Goal: Information Seeking & Learning: Learn about a topic

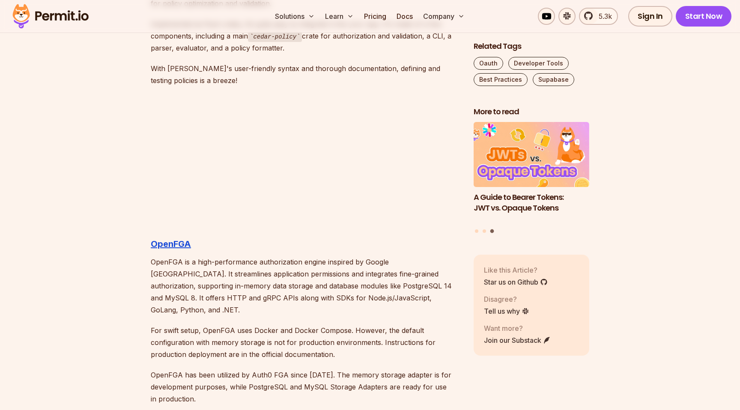
scroll to position [2066, 0]
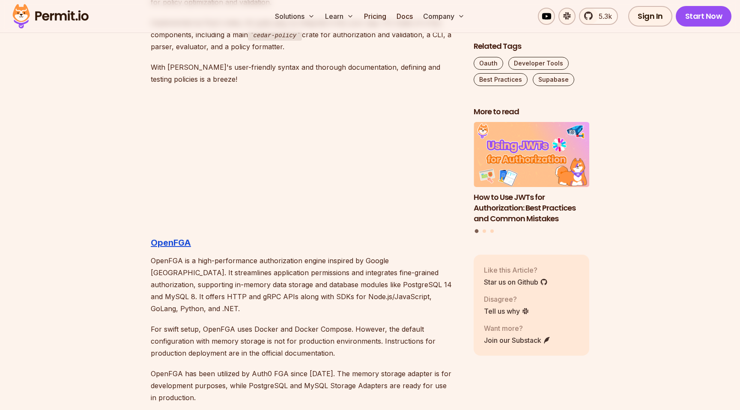
click at [235, 256] on p "OpenFGA is a high-performance authorization engine inspired by Google [GEOGRAPH…" at bounding box center [305, 285] width 309 height 60
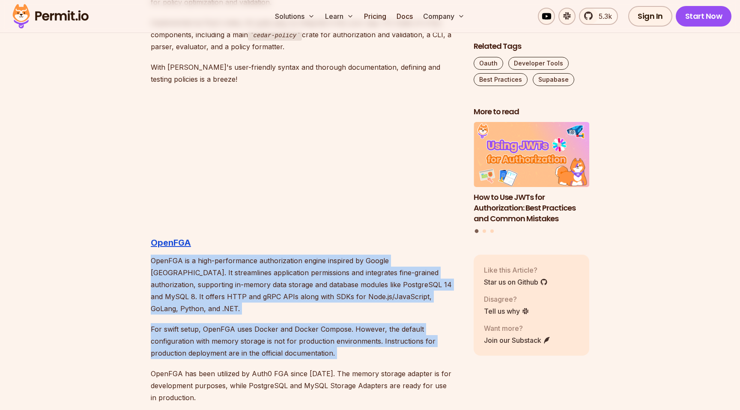
drag, startPoint x: 235, startPoint y: 256, endPoint x: 259, endPoint y: 324, distance: 71.9
click at [259, 324] on p "For swift setup, OpenFGA uses Docker and Docker Compose. However, the default c…" at bounding box center [305, 341] width 309 height 36
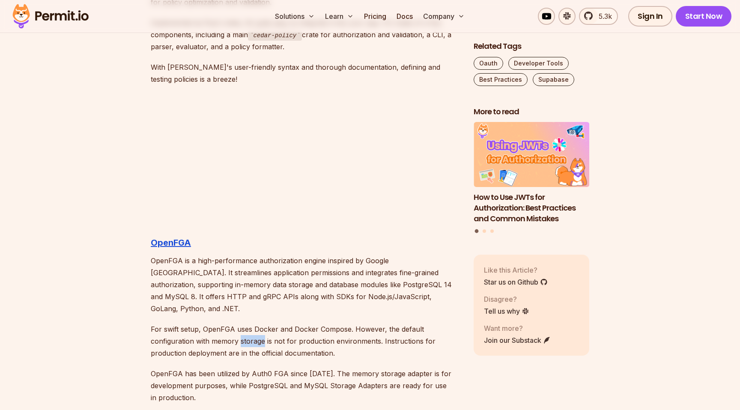
click at [259, 324] on p "For swift setup, OpenFGA uses Docker and Docker Compose. However, the default c…" at bounding box center [305, 341] width 309 height 36
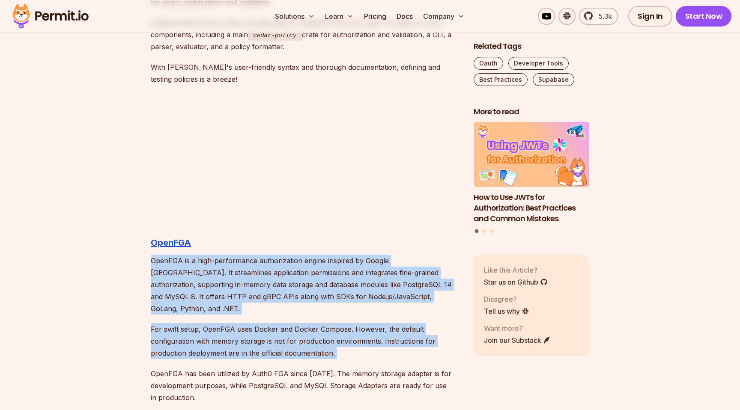
drag, startPoint x: 259, startPoint y: 324, endPoint x: 251, endPoint y: 276, distance: 48.6
click at [251, 276] on p "OpenFGA is a high-performance authorization engine inspired by Google [GEOGRAPH…" at bounding box center [305, 285] width 309 height 60
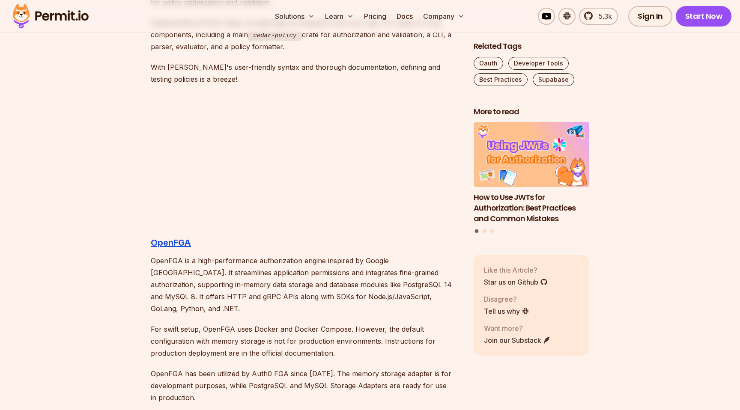
click at [372, 259] on p "OpenFGA is a high-performance authorization engine inspired by Google [GEOGRAPH…" at bounding box center [305, 285] width 309 height 60
drag, startPoint x: 372, startPoint y: 259, endPoint x: 400, endPoint y: 259, distance: 28.3
click at [400, 259] on p "OpenFGA is a high-performance authorization engine inspired by Google [GEOGRAPH…" at bounding box center [305, 285] width 309 height 60
copy p "Google [GEOGRAPHIC_DATA]"
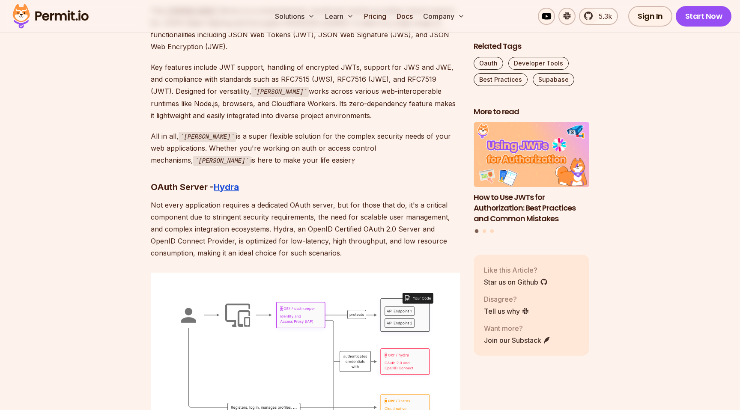
scroll to position [4011, 0]
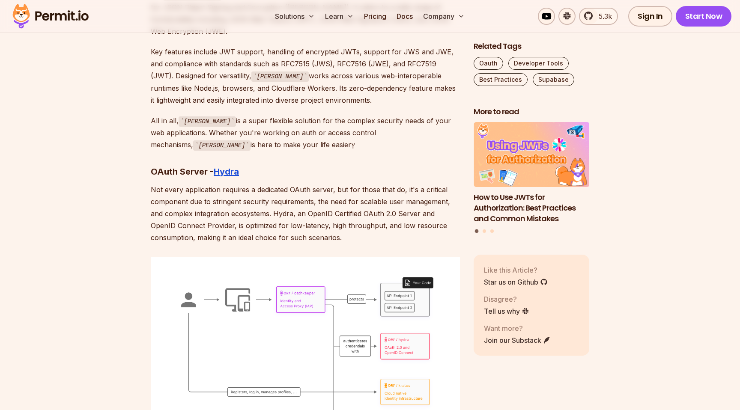
click at [229, 184] on p "Not every application requires a dedicated OAuth server, but for those that do,…" at bounding box center [305, 214] width 309 height 60
drag, startPoint x: 229, startPoint y: 173, endPoint x: 231, endPoint y: 204, distance: 31.3
click at [231, 204] on p "Not every application requires a dedicated OAuth server, but for those that do,…" at bounding box center [305, 214] width 309 height 60
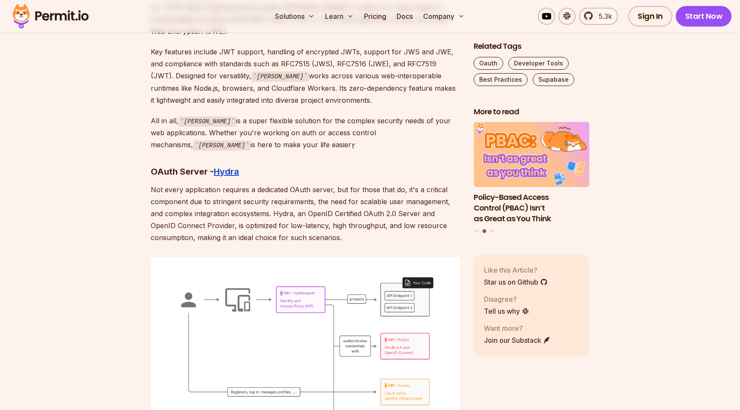
click at [231, 204] on p "Not every application requires a dedicated OAuth server, but for those that do,…" at bounding box center [305, 214] width 309 height 60
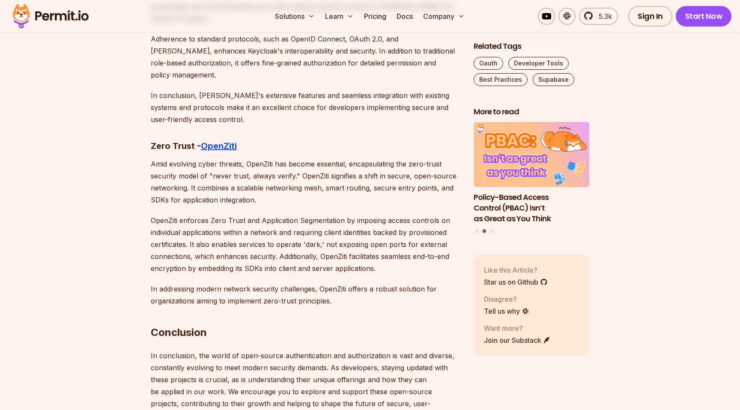
scroll to position [4688, 0]
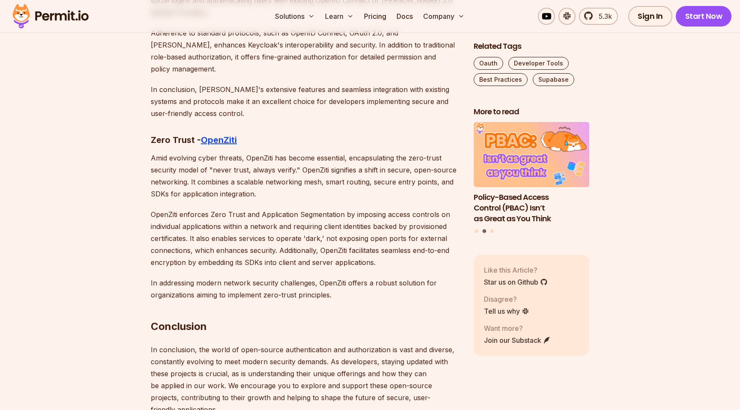
click at [221, 286] on h2 "Conclusion" at bounding box center [305, 310] width 309 height 48
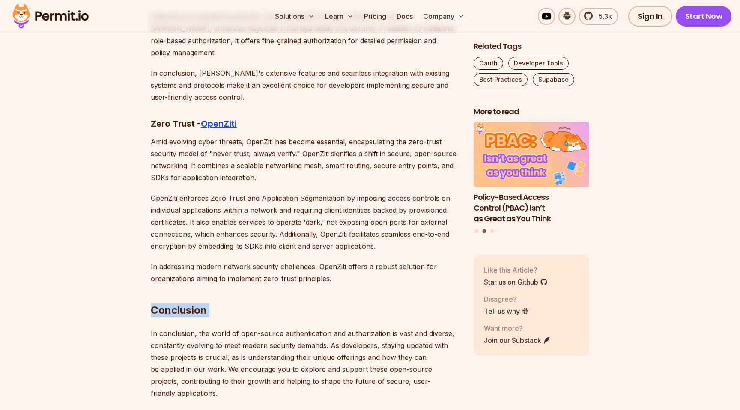
click at [221, 269] on h2 "Conclusion" at bounding box center [305, 293] width 309 height 48
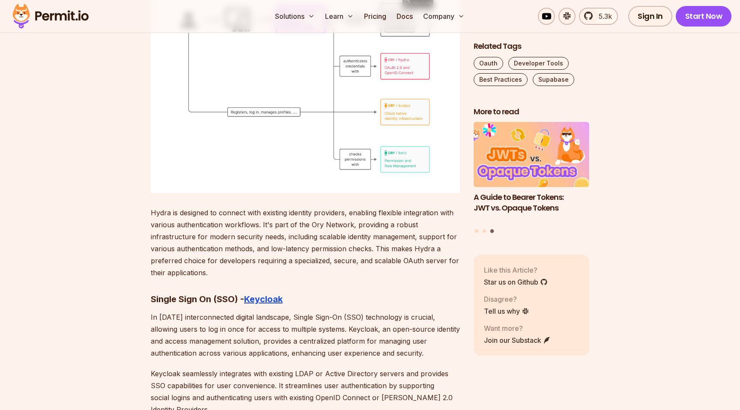
scroll to position [4129, 0]
